Goal: Information Seeking & Learning: Learn about a topic

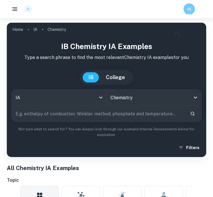
scroll to position [171, 0]
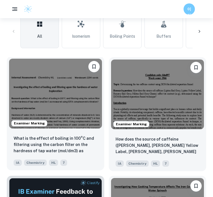
click at [65, 116] on img at bounding box center [55, 94] width 93 height 70
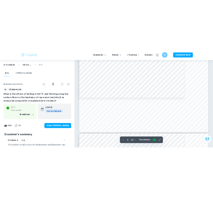
scroll to position [1414, 0]
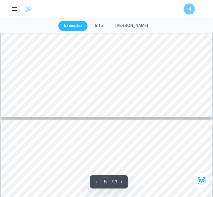
type input "6"
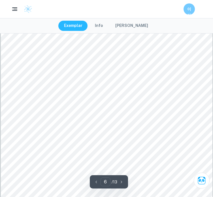
scroll to position [1718, 0]
